Goal: Information Seeking & Learning: Learn about a topic

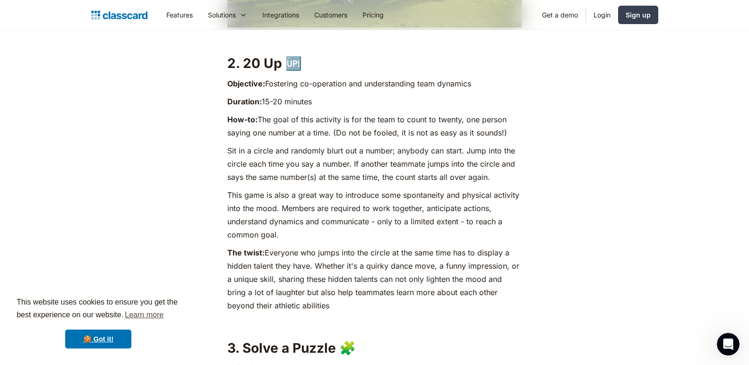
scroll to position [1160, 0]
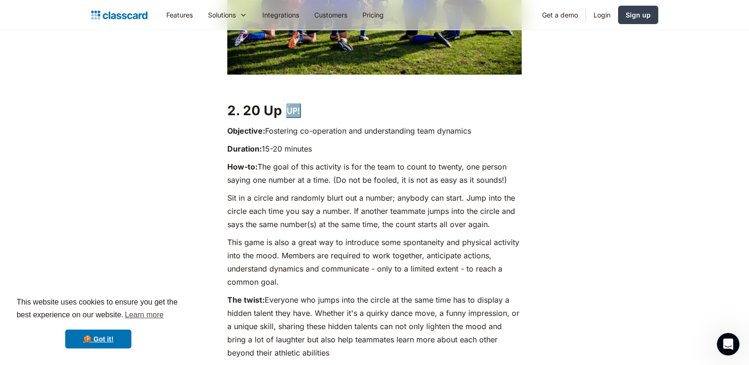
drag, startPoint x: 752, startPoint y: 360, endPoint x: 592, endPoint y: 86, distance: 317.4
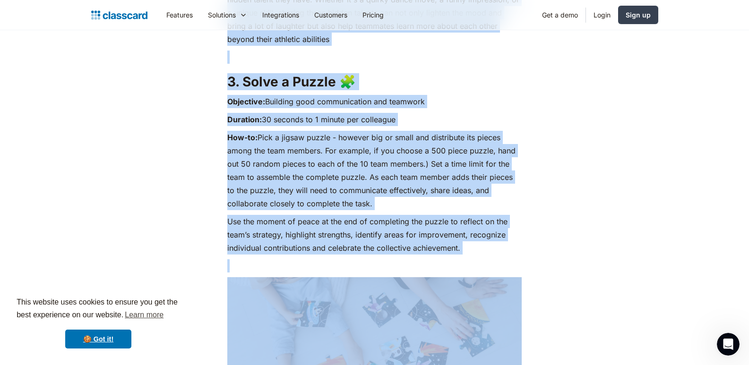
scroll to position [1694, 0]
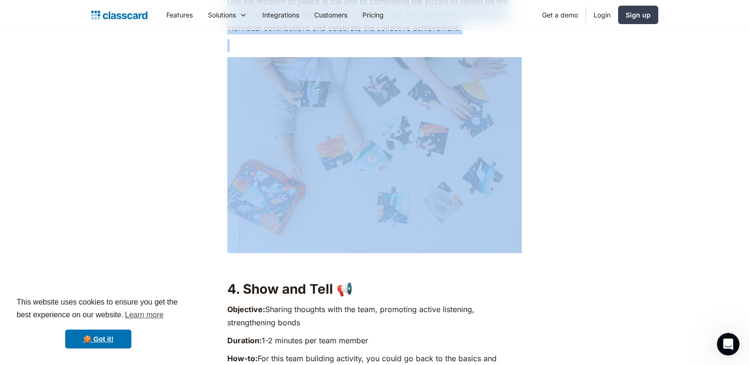
drag, startPoint x: 226, startPoint y: 107, endPoint x: 611, endPoint y: 170, distance: 390.2
drag, startPoint x: 643, startPoint y: 249, endPoint x: 650, endPoint y: 255, distance: 9.7
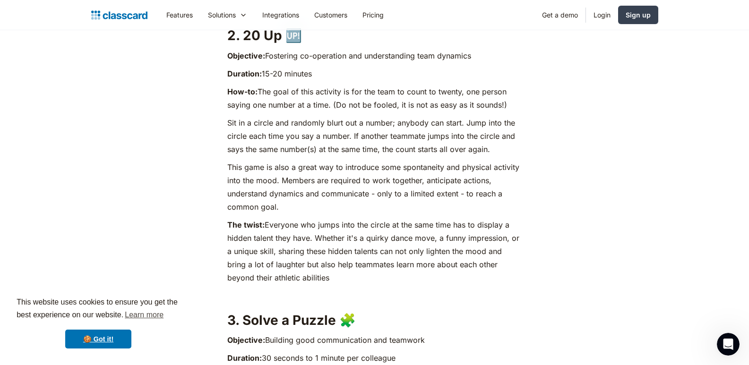
scroll to position [1222, 0]
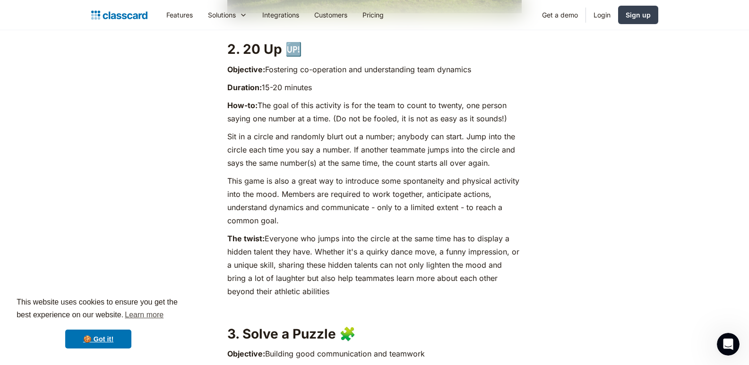
drag, startPoint x: 225, startPoint y: 46, endPoint x: 348, endPoint y: 294, distance: 276.2
copy div "4. 45 Lo 🆙 Ipsumdolo: Sitametco ad-elitseddo eiu temporincidid utla etdolore Ma…"
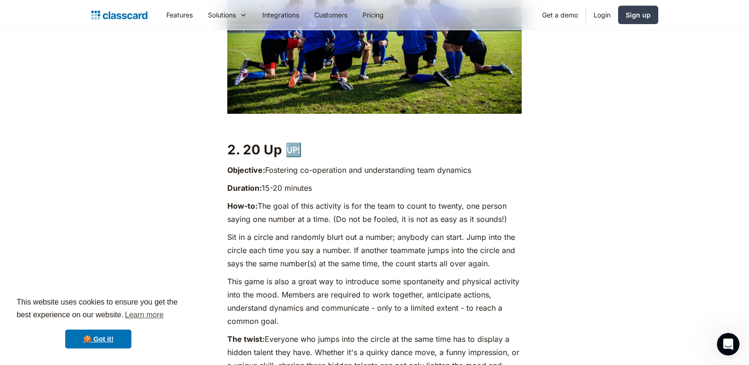
scroll to position [1033, 0]
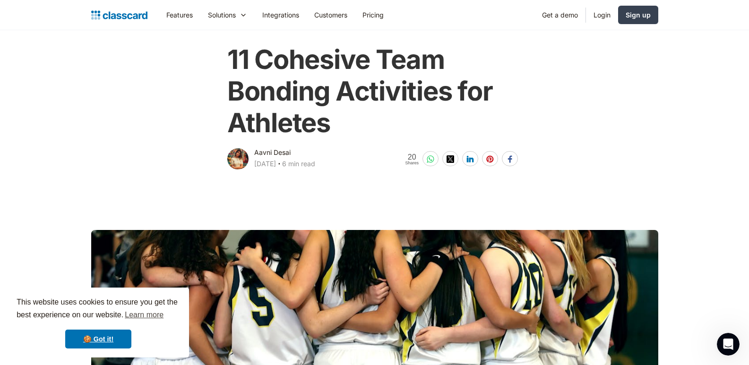
scroll to position [0, 0]
